Goal: Transaction & Acquisition: Purchase product/service

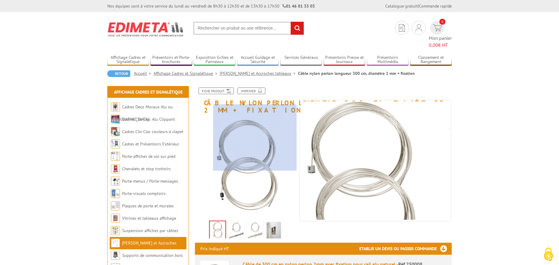
click at [273, 138] on div at bounding box center [254, 138] width 83 height 66
click at [272, 137] on div at bounding box center [254, 137] width 83 height 66
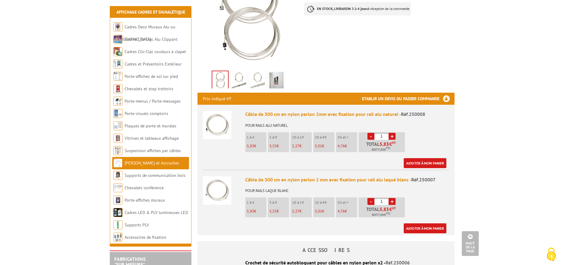
scroll to position [151, 0]
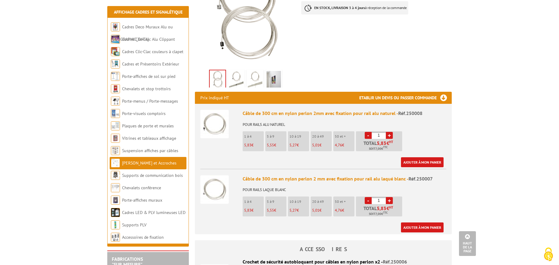
click at [240, 71] on img at bounding box center [236, 80] width 15 height 19
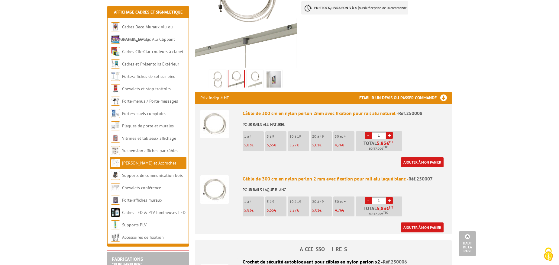
click at [234, 70] on img at bounding box center [236, 79] width 16 height 19
click at [223, 110] on img at bounding box center [214, 124] width 28 height 28
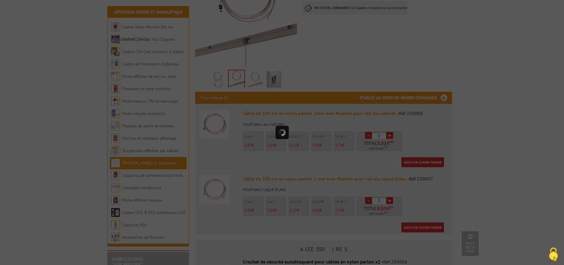
click at [223, 103] on div at bounding box center [282, 132] width 564 height 265
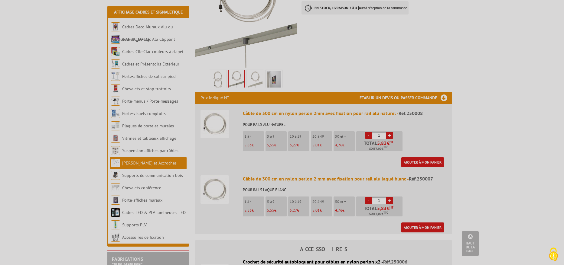
click at [223, 103] on div at bounding box center [282, 132] width 564 height 265
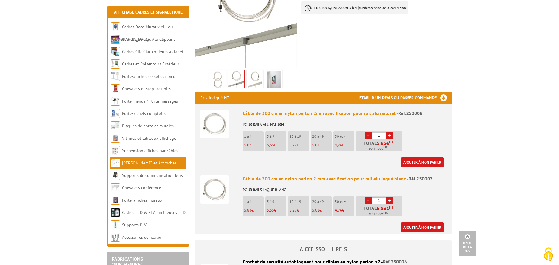
click at [223, 110] on img at bounding box center [214, 124] width 28 height 28
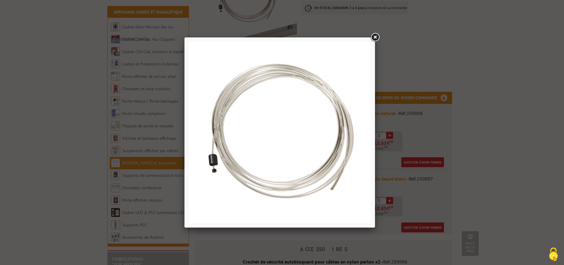
click at [373, 37] on link at bounding box center [374, 37] width 11 height 11
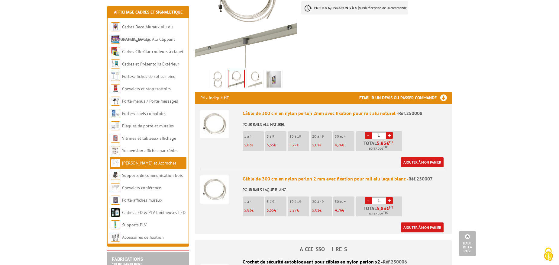
click at [419, 157] on link "Ajouter à mon panier" at bounding box center [422, 162] width 43 height 10
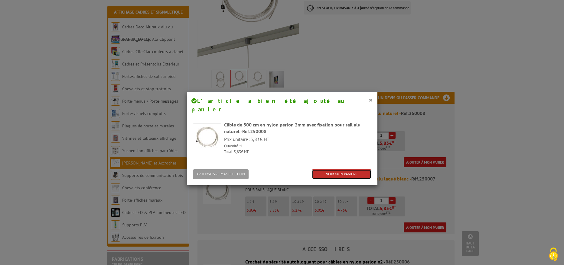
click at [336, 170] on link "VOIR MON PANIER" at bounding box center [342, 175] width 60 height 10
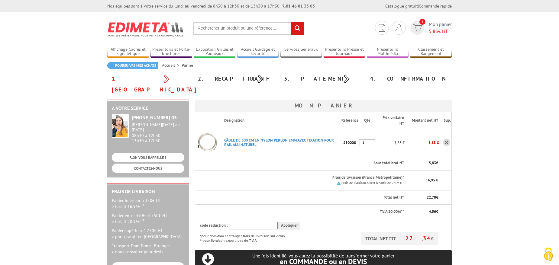
click at [511, 144] on body "Nos équipes sont à votre service du [DATE] au [DATE] de 8h30 à 12h30 et de 13h3…" at bounding box center [279, 262] width 559 height 525
type input "RMOEESTSR"
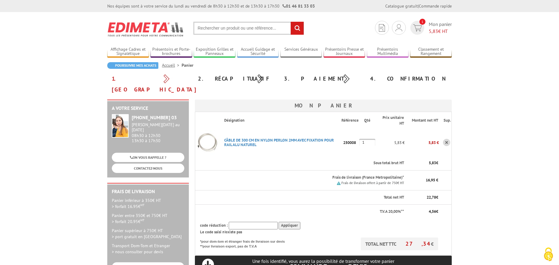
drag, startPoint x: 334, startPoint y: 133, endPoint x: 222, endPoint y: 131, distance: 112.4
click at [222, 135] on p "CâBLE DE 300 CM EN NYLON PERLON 2MM AVEC FIXATION POUR RAIL ALU NATUREL" at bounding box center [280, 142] width 122 height 15
drag, startPoint x: 222, startPoint y: 131, endPoint x: 241, endPoint y: 129, distance: 19.1
copy link "CâBLE DE 300 CM EN NYLON PERLON 2MM AVEC FIXATION POUR RAIL ALU NATUREL"
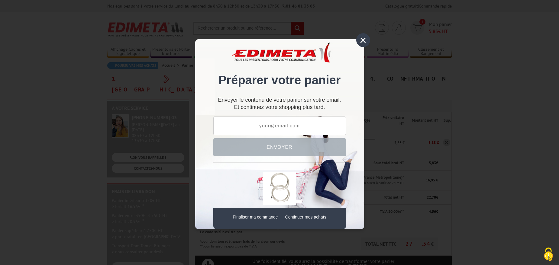
click at [366, 39] on div "×" at bounding box center [363, 40] width 14 height 14
